Goal: Task Accomplishment & Management: Manage account settings

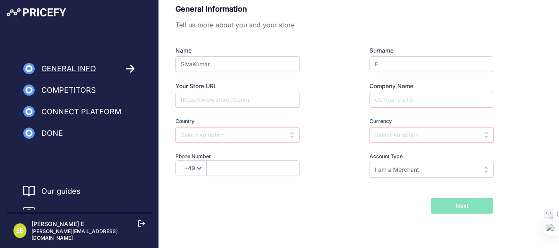
scroll to position [9, 0]
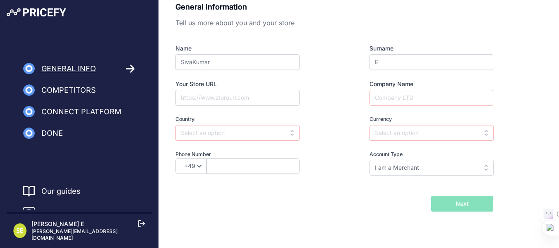
click at [72, 92] on span "Competitors" at bounding box center [68, 90] width 55 height 12
click at [442, 167] on input "I am a Merchant" at bounding box center [431, 168] width 124 height 16
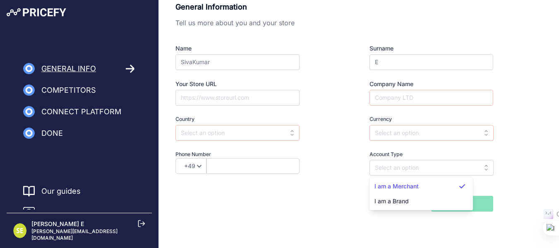
click at [413, 203] on div "I am a Brand" at bounding box center [420, 201] width 103 height 15
type input "I am a Brand"
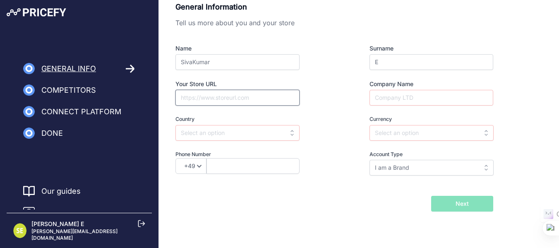
click at [237, 100] on input "Your Store URL" at bounding box center [237, 98] width 124 height 16
type input "www.venushomeappliances.com"
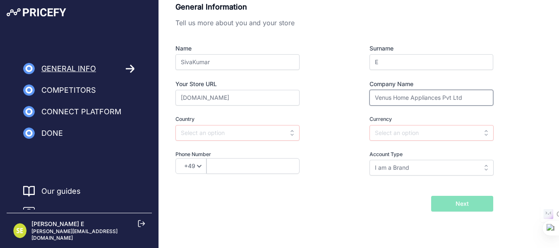
type input "Venus Home Appliances Pvt Ltd"
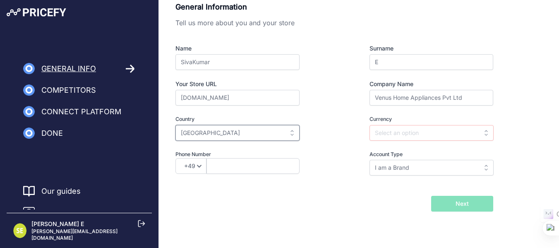
type input "India"
type input "INR"
click at [194, 167] on select "+49 +43 +32 +1 +86 +34 +358 +33 +30 +39 +81 +352 +31 +48 +351 +420 +44 +46 +41 …" at bounding box center [190, 166] width 31 height 16
select select "91"
click at [175, 158] on select "+49 +43 +32 +1 +86 +34 +358 +33 +30 +39 +81 +352 +31 +48 +351 +420 +44 +46 +41 …" at bounding box center [190, 166] width 31 height 16
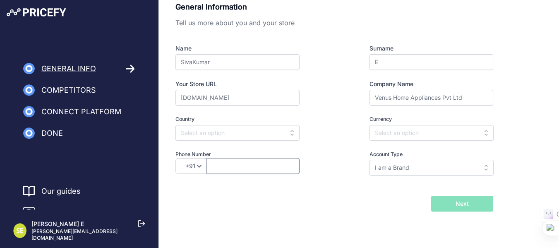
click at [226, 161] on input "text" at bounding box center [252, 166] width 93 height 16
type input "9840908761"
click at [215, 132] on input "text" at bounding box center [237, 133] width 124 height 16
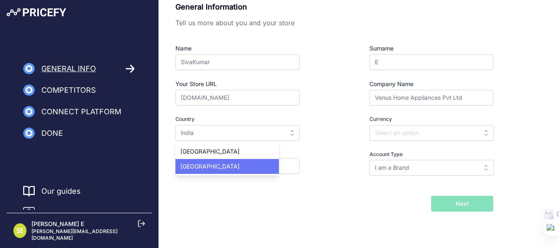
click at [194, 164] on div "India" at bounding box center [226, 166] width 103 height 15
type input "India"
type input "INR"
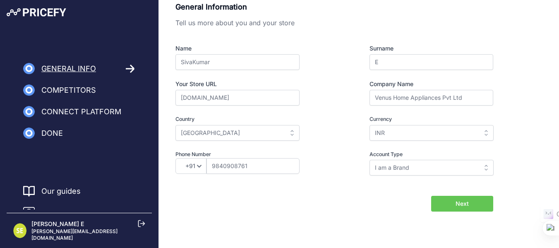
click at [446, 201] on button "Next" at bounding box center [462, 204] width 62 height 16
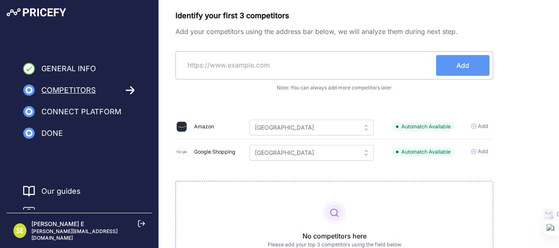
click at [219, 152] on div "Google Shopping" at bounding box center [214, 152] width 41 height 8
click at [485, 151] on span "Add" at bounding box center [483, 152] width 10 height 8
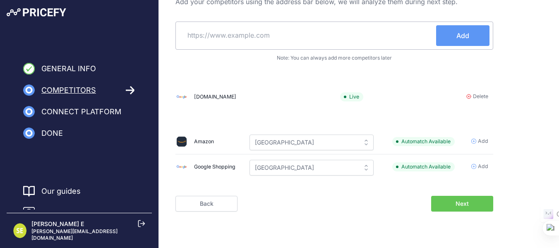
scroll to position [30, 0]
click at [475, 165] on icon at bounding box center [473, 166] width 5 height 5
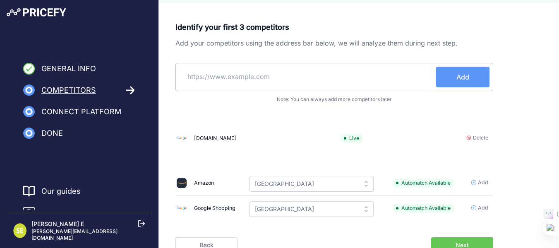
scroll to position [0, 0]
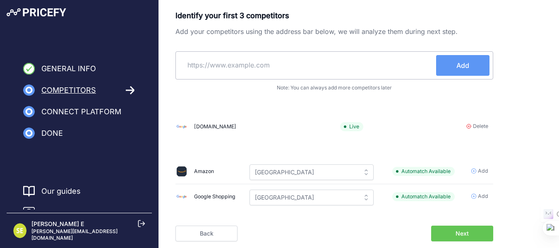
click at [232, 65] on input "text" at bounding box center [307, 65] width 257 height 20
type input "Flipkart"
click at [461, 71] on button "Add" at bounding box center [462, 65] width 53 height 21
click at [232, 64] on input "text" at bounding box center [307, 65] width 257 height 20
paste input "https://www.flipkart.com/"
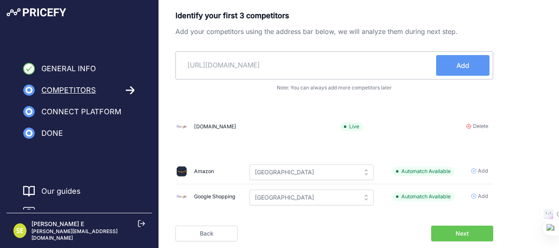
type input "https://www.flipkart.com/"
click at [460, 72] on button "Add" at bounding box center [462, 65] width 53 height 21
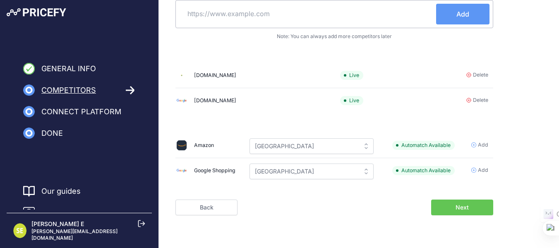
scroll to position [51, 0]
click at [454, 204] on button "Next" at bounding box center [462, 207] width 62 height 16
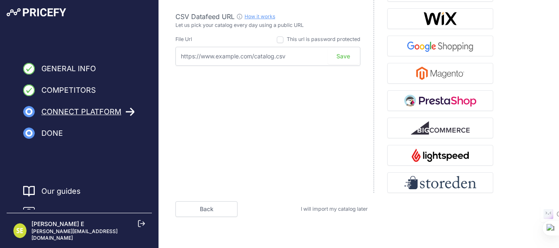
scroll to position [141, 0]
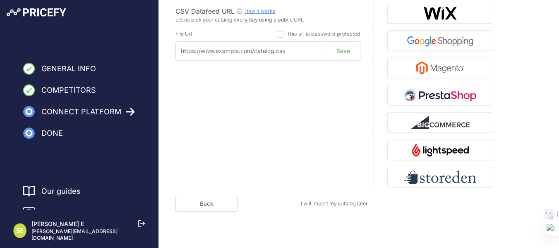
click at [349, 205] on span "I will import my catalog later" at bounding box center [334, 203] width 67 height 6
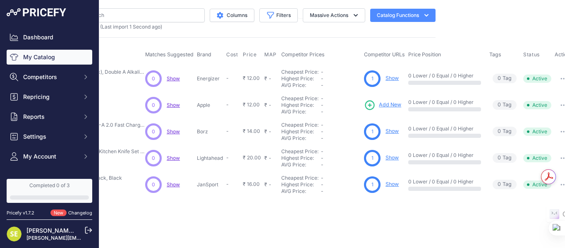
scroll to position [0, 132]
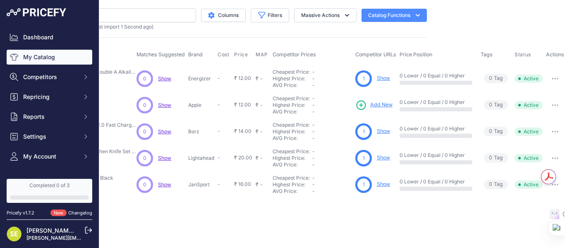
click at [414, 17] on icon "button" at bounding box center [418, 15] width 8 height 8
click at [481, 18] on main "Close You are not connected to the internet." at bounding box center [332, 124] width 466 height 248
click at [338, 17] on button "Massive Actions" at bounding box center [325, 15] width 62 height 14
click at [159, 11] on input "text" at bounding box center [129, 15] width 134 height 14
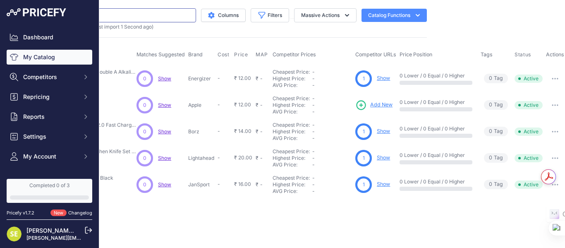
paste input "https://www.flipkart.com/venus-celo-15-l-storage-water-geyser/p/itmc53fcd642a6a…"
type input "https://www.flipkart.com/venus-celo-15-l-storage-water-geyser/p/itmc53fcd642a6a…"
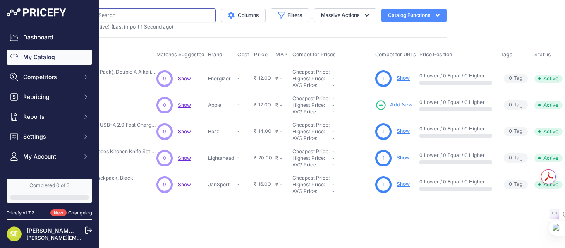
paste input "https://www.flipkart.com/venus-celo-15-l-storage-water-geyser/p/itmc53fcd642a6a…"
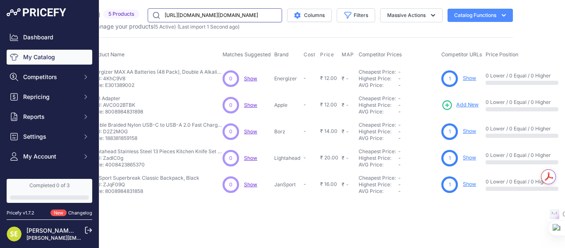
scroll to position [0, 0]
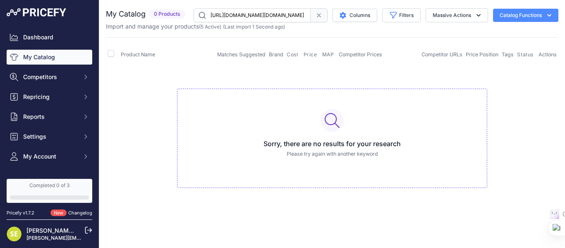
click at [279, 16] on input "https://www.flipkart.com/venus-celo-15-l-storage-water-geyser/p/itmc53fcd642a6a…" at bounding box center [252, 15] width 117 height 14
paste input "Venus CELO 15 15 L Storage Water Geyser"
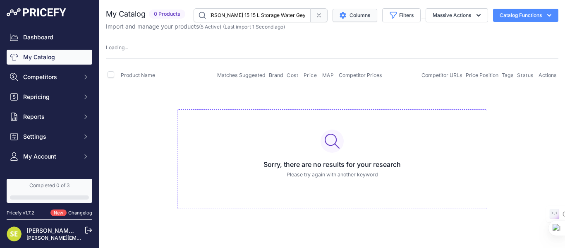
click at [356, 12] on button "Columns" at bounding box center [354, 15] width 45 height 13
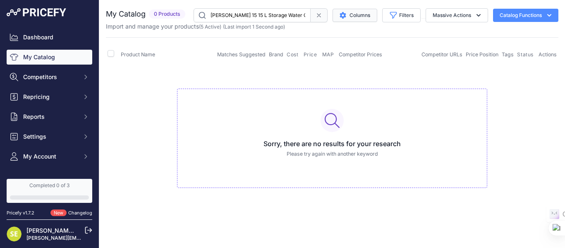
click at [361, 18] on button "Columns" at bounding box center [354, 15] width 45 height 13
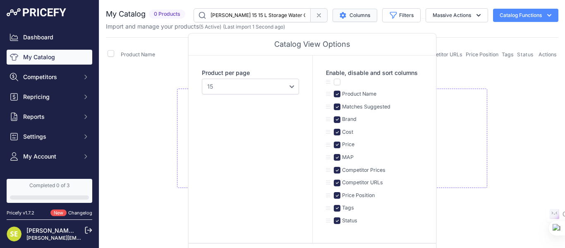
click at [354, 19] on button "Columns" at bounding box center [354, 15] width 45 height 13
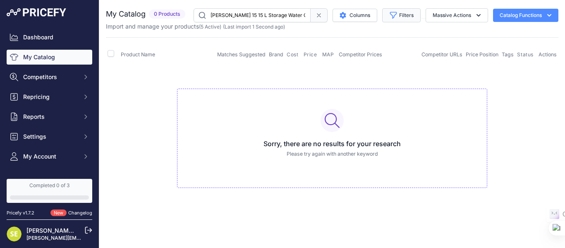
click at [404, 13] on button "Filters" at bounding box center [401, 15] width 38 height 14
drag, startPoint x: 241, startPoint y: 15, endPoint x: 342, endPoint y: 22, distance: 100.7
click at [342, 22] on div "Venus CELO 15 15 L Storage Water Geyser Columns Filters Status All Status Only …" at bounding box center [374, 15] width 370 height 14
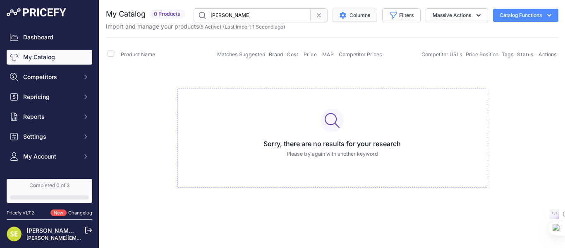
type input "Venus CELO"
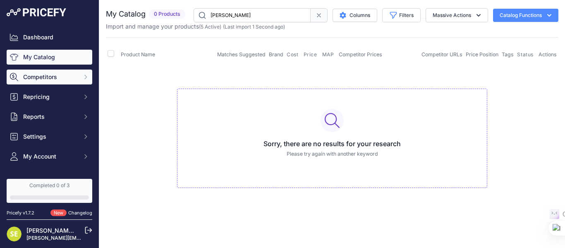
click at [34, 71] on button "Competitors" at bounding box center [50, 76] width 86 height 15
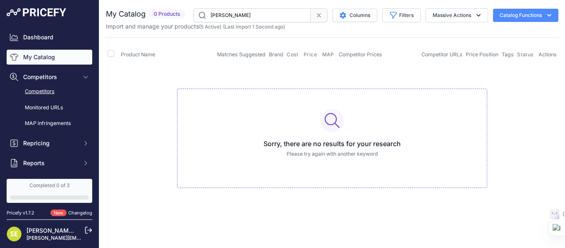
click at [41, 94] on link "Competitors" at bounding box center [50, 91] width 86 height 14
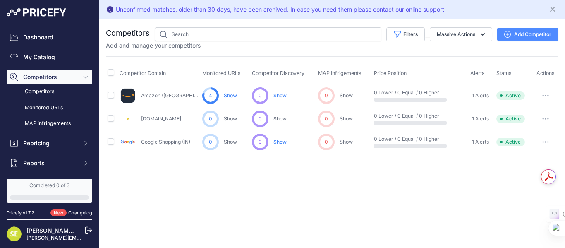
click at [546, 95] on icon "button" at bounding box center [545, 95] width 1 height 1
click at [308, 204] on div "Unconfirmed matches, older than 30 days, have been archived. In case you need t…" at bounding box center [332, 124] width 466 height 248
click at [39, 123] on link "MAP infringements" at bounding box center [50, 123] width 86 height 14
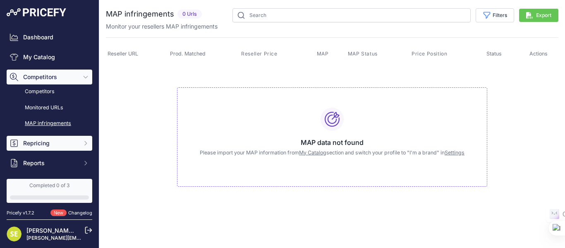
click at [39, 142] on span "Repricing" at bounding box center [50, 143] width 54 height 8
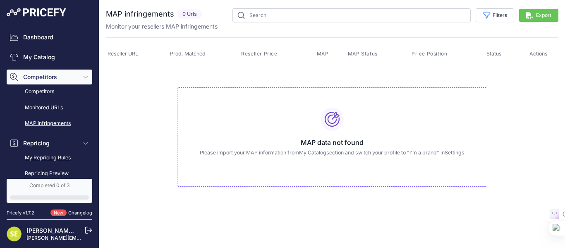
click at [55, 157] on link "My Repricing Rules" at bounding box center [50, 158] width 86 height 14
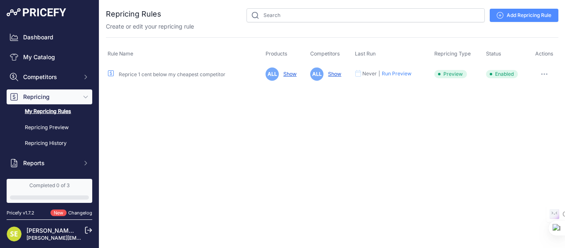
click at [396, 73] on button "Run Preview" at bounding box center [397, 73] width 30 height 7
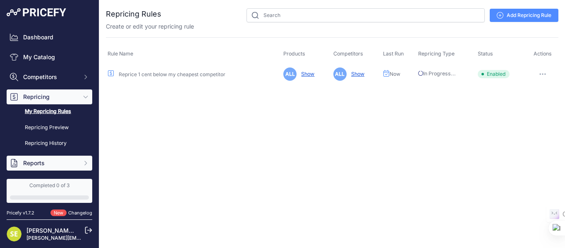
click at [44, 163] on span "Reports" at bounding box center [50, 163] width 54 height 8
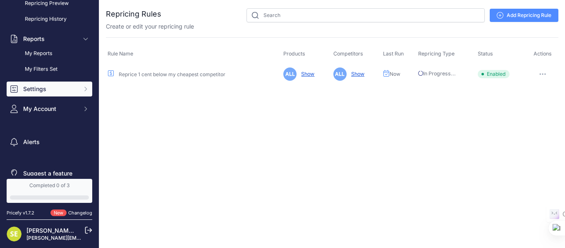
scroll to position [136, 0]
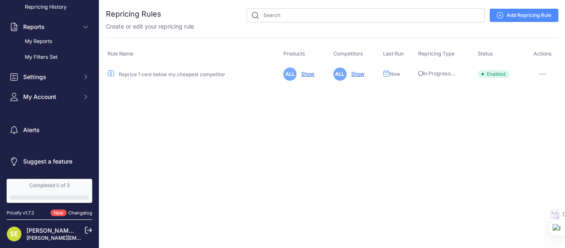
click at [520, 14] on link "Add Repricing Rule" at bounding box center [524, 15] width 69 height 13
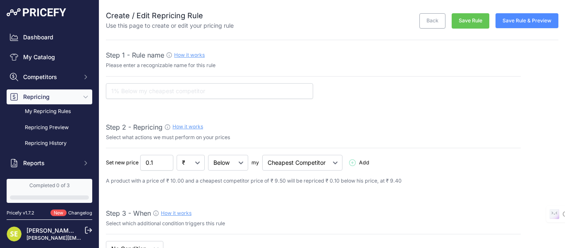
select select "7"
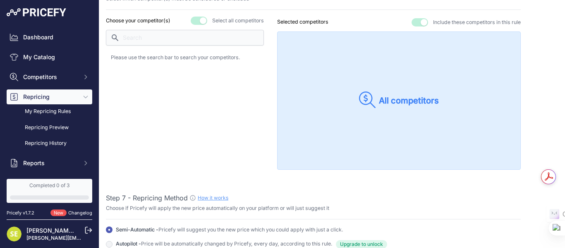
scroll to position [715, 0]
click at [51, 96] on span "Repricing" at bounding box center [50, 97] width 54 height 8
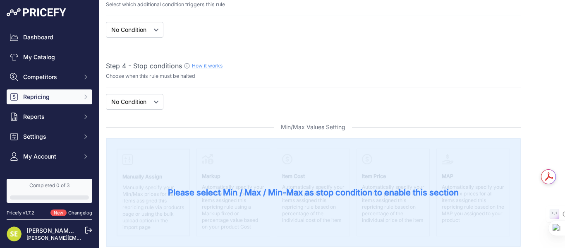
scroll to position [0, 0]
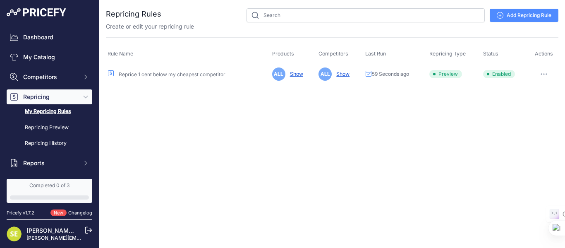
click at [347, 74] on link "Show" at bounding box center [341, 74] width 17 height 6
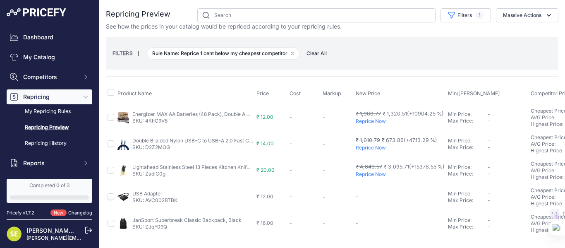
click at [173, 113] on link "Energizer MAX AA Batteries (48 Pack), Double A Alkaline Batteries" at bounding box center [209, 114] width 155 height 6
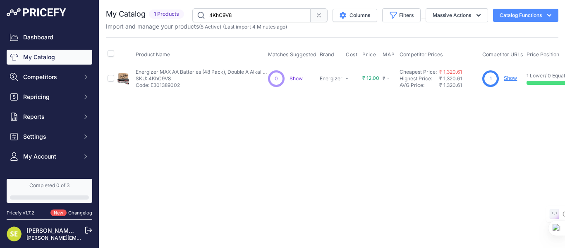
click at [296, 79] on span "Show" at bounding box center [295, 78] width 13 height 6
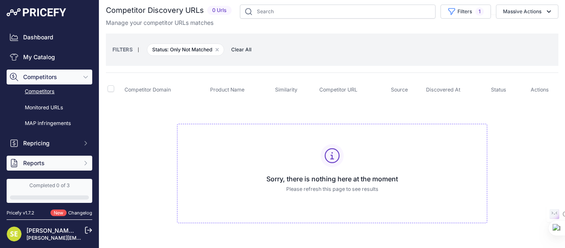
click at [45, 165] on span "Reports" at bounding box center [50, 163] width 54 height 8
